Goal: Navigation & Orientation: Find specific page/section

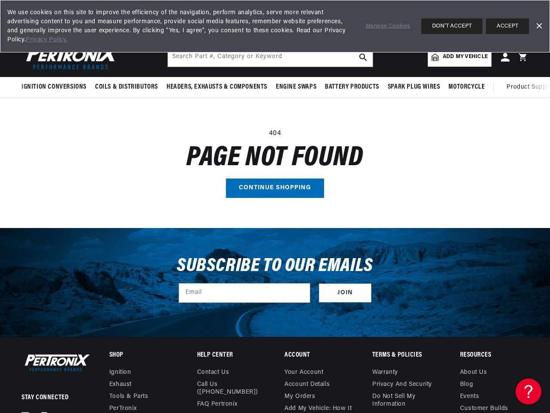
scroll to position [0, 472]
click at [275, 207] on main "404 Page not found Continue shopping" at bounding box center [275, 163] width 550 height 130
click at [56, 87] on span "Ignition Conversions" at bounding box center [54, 87] width 65 height 9
click at [126, 87] on span "Coils & Distributors" at bounding box center [126, 87] width 63 height 9
click at [216, 87] on span "Headers, Exhausts & Components" at bounding box center [217, 87] width 101 height 9
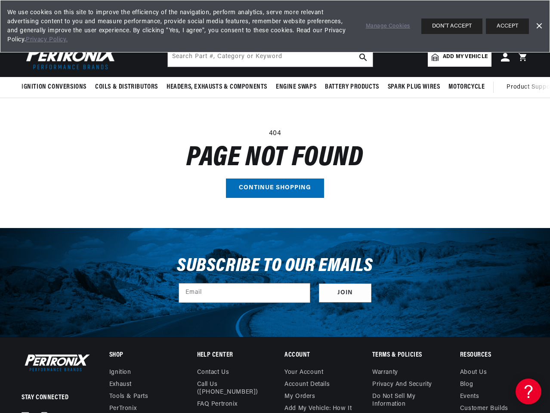
click at [296, 87] on span "Engine Swaps" at bounding box center [296, 87] width 40 height 9
